Goal: Browse casually: Explore the website without a specific task or goal

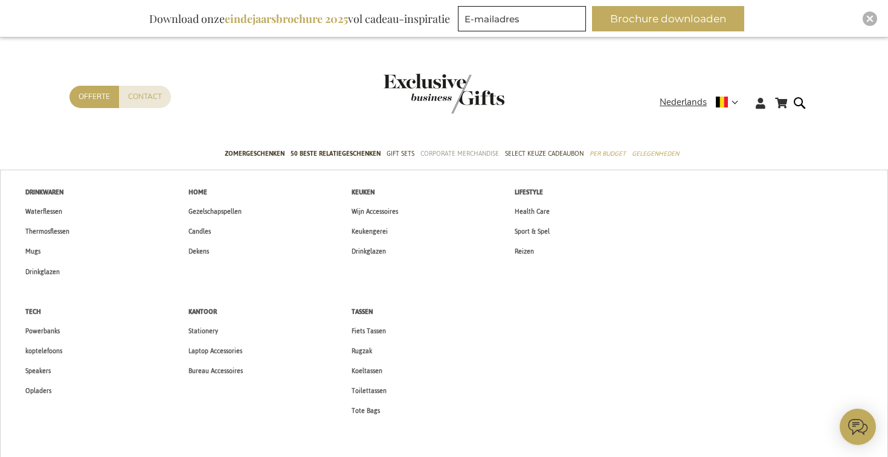
click at [452, 153] on span "Corporate Merchandise" at bounding box center [459, 153] width 79 height 13
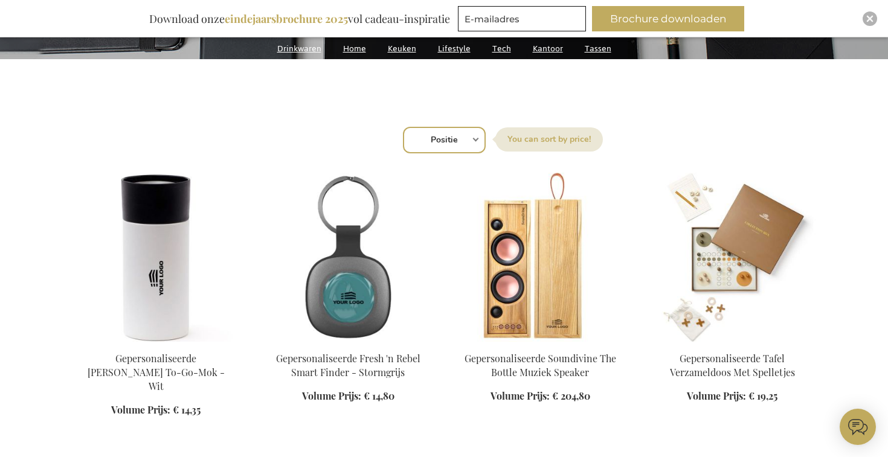
scroll to position [407, 0]
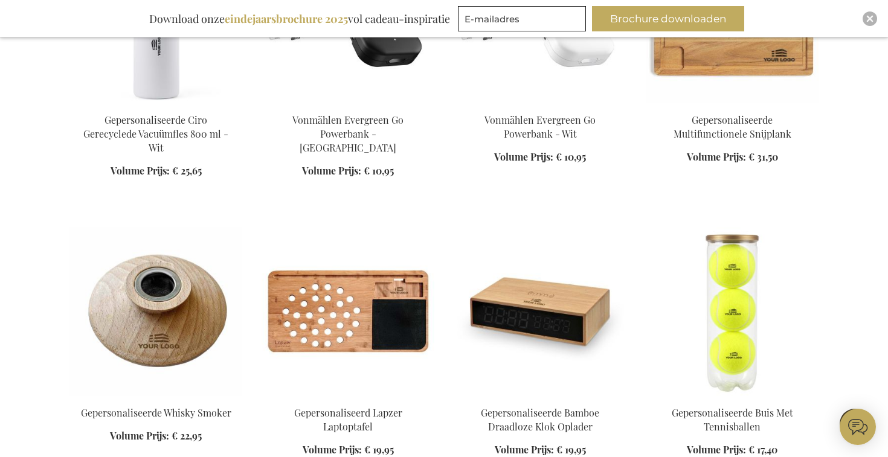
scroll to position [3482, 0]
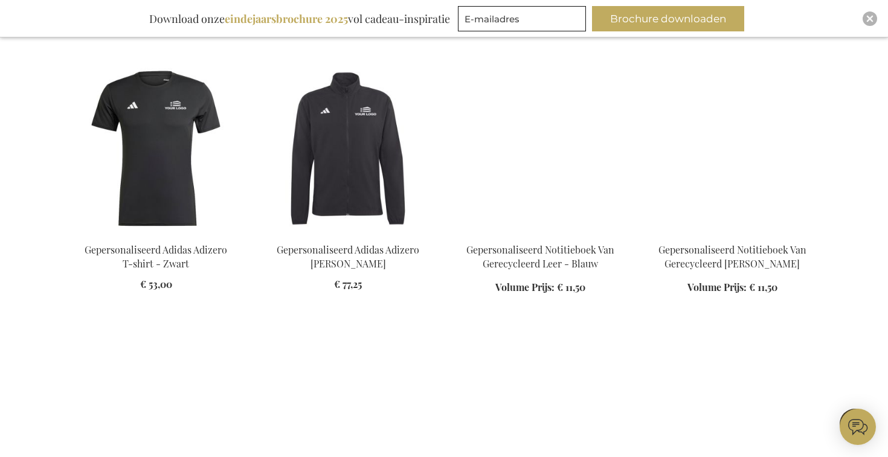
scroll to position [4201, 0]
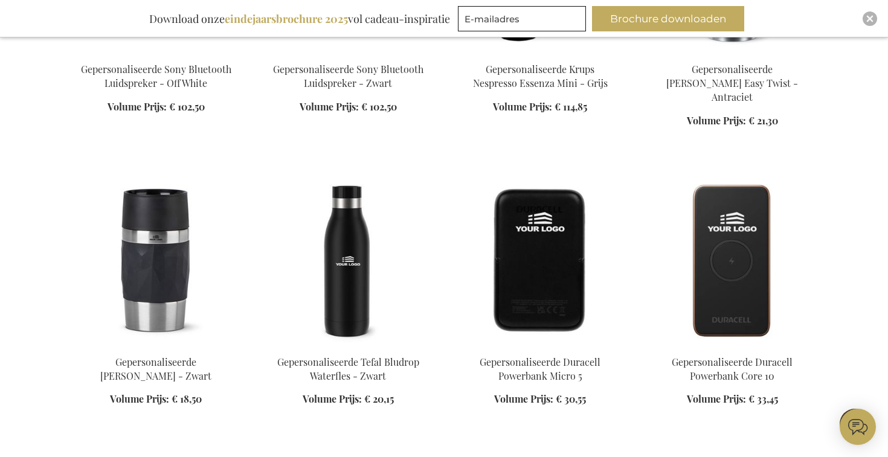
scroll to position [6388, 0]
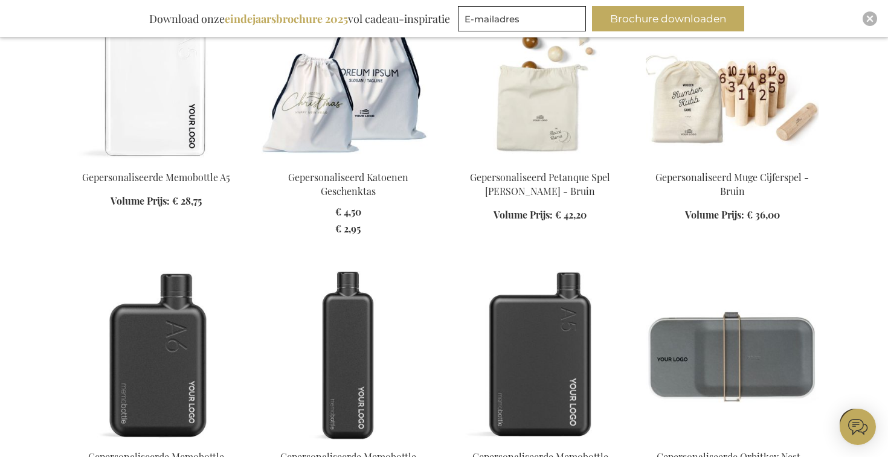
scroll to position [9139, 0]
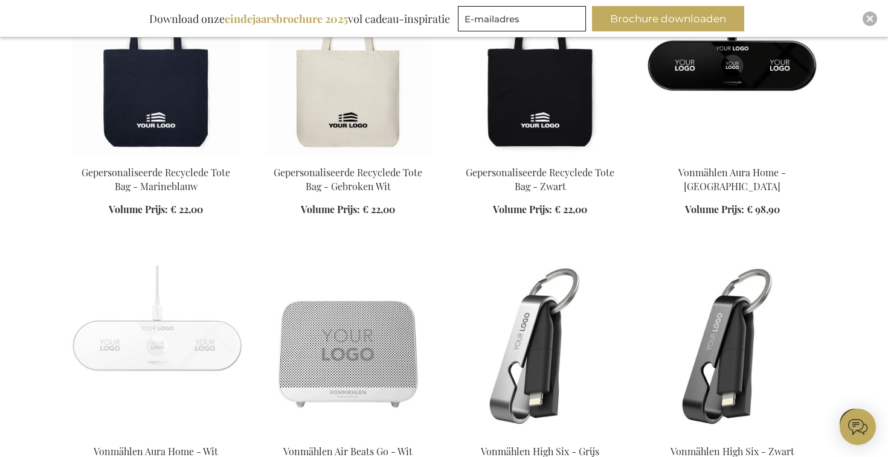
scroll to position [20521, 0]
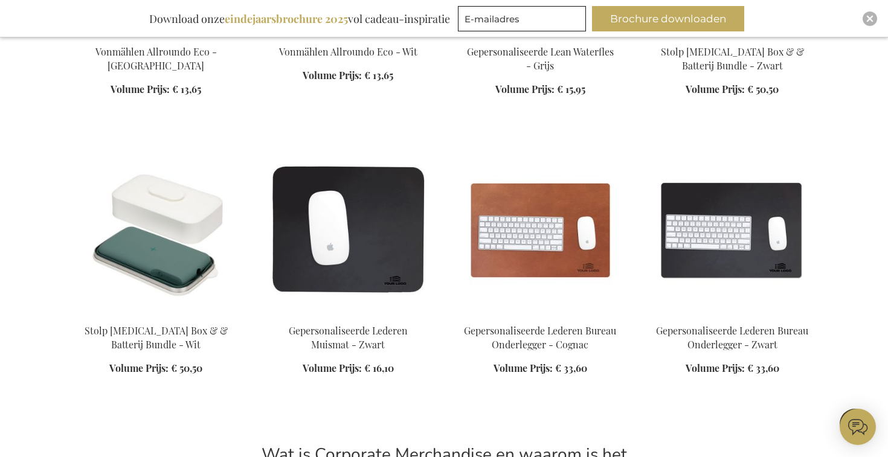
scroll to position [21193, 0]
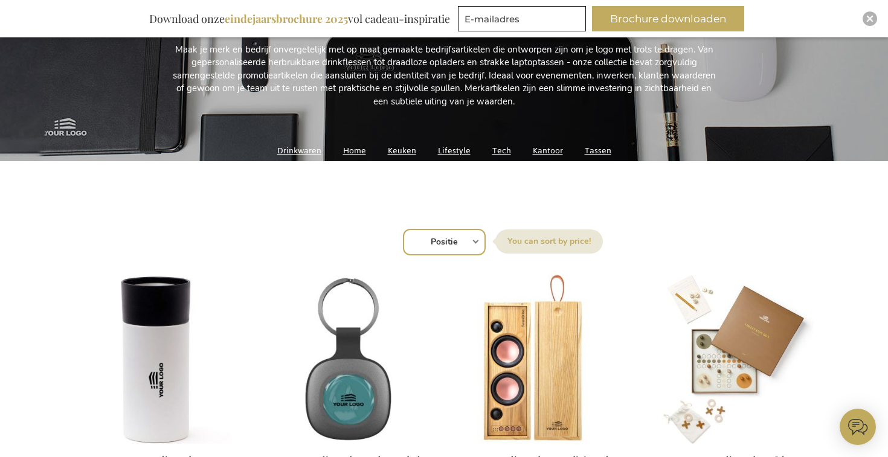
scroll to position [293, 0]
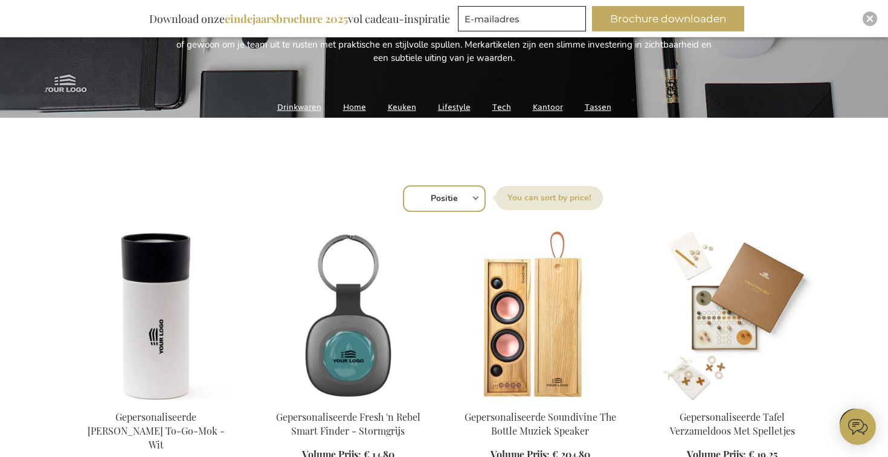
click at [304, 110] on link "Drinkwaren" at bounding box center [299, 107] width 44 height 16
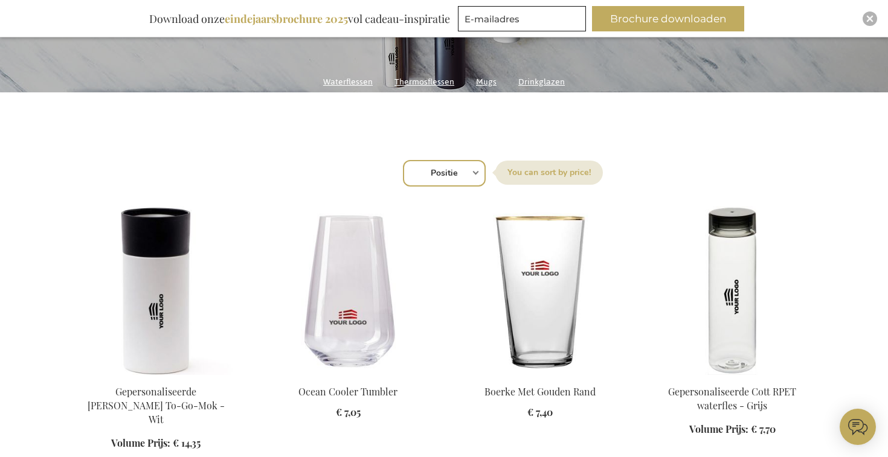
scroll to position [561, 0]
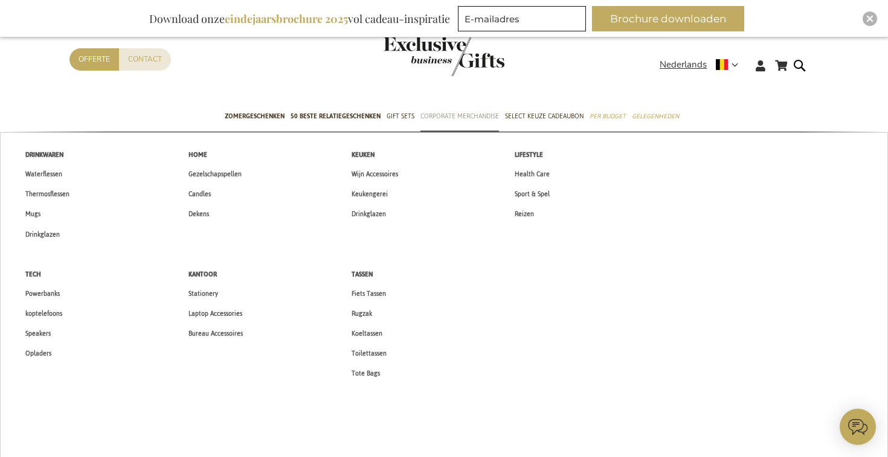
click at [448, 118] on span "Corporate Merchandise" at bounding box center [459, 116] width 79 height 13
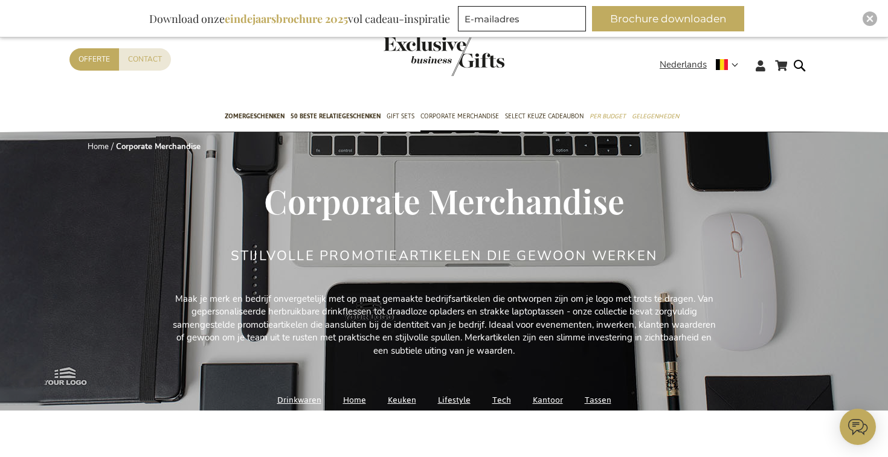
click at [397, 195] on span "Corporate Merchandise" at bounding box center [444, 200] width 361 height 45
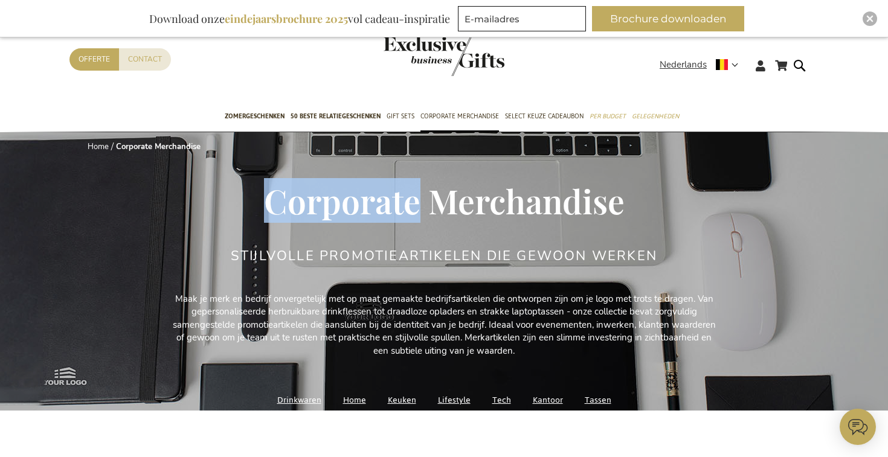
click at [397, 195] on span "Corporate Merchandise" at bounding box center [444, 200] width 361 height 45
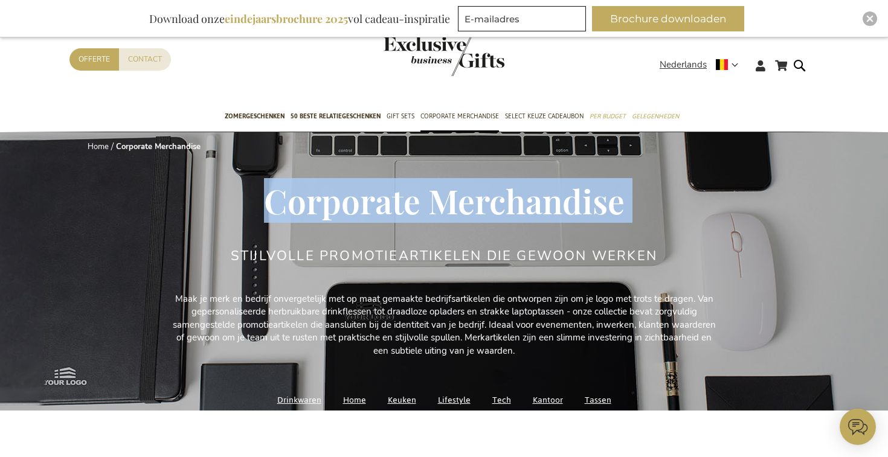
click at [397, 195] on span "Corporate Merchandise" at bounding box center [444, 200] width 361 height 45
click at [335, 120] on span "50 beste relatiegeschenken" at bounding box center [336, 116] width 90 height 13
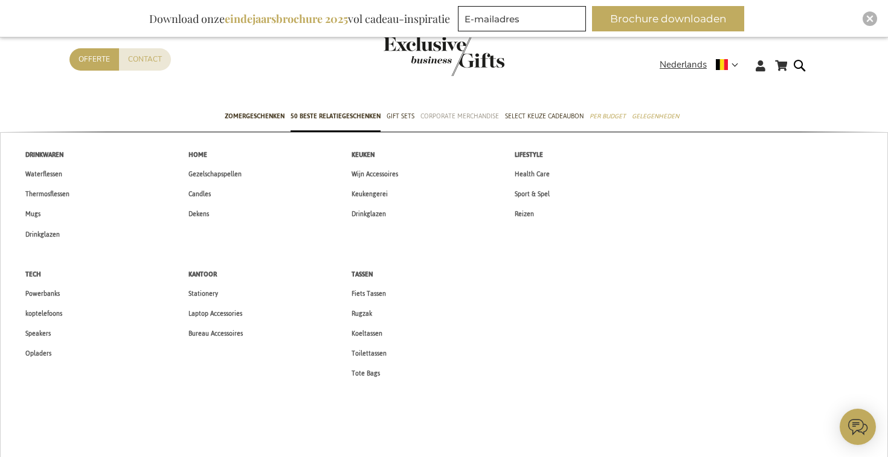
click at [459, 118] on span "Corporate Merchandise" at bounding box center [459, 116] width 79 height 13
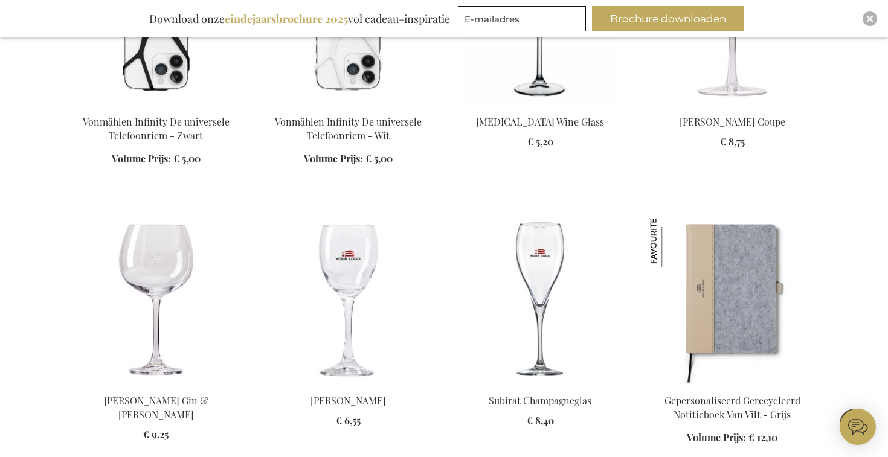
scroll to position [18884, 0]
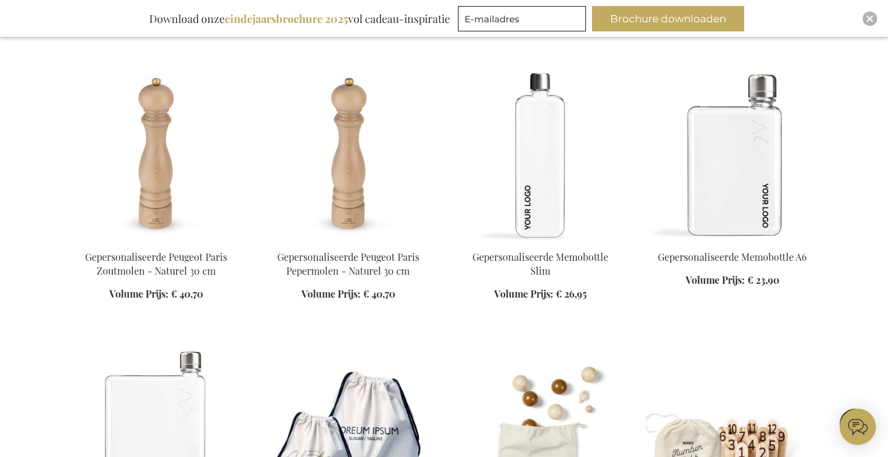
scroll to position [8629, 0]
